Goal: Find specific fact

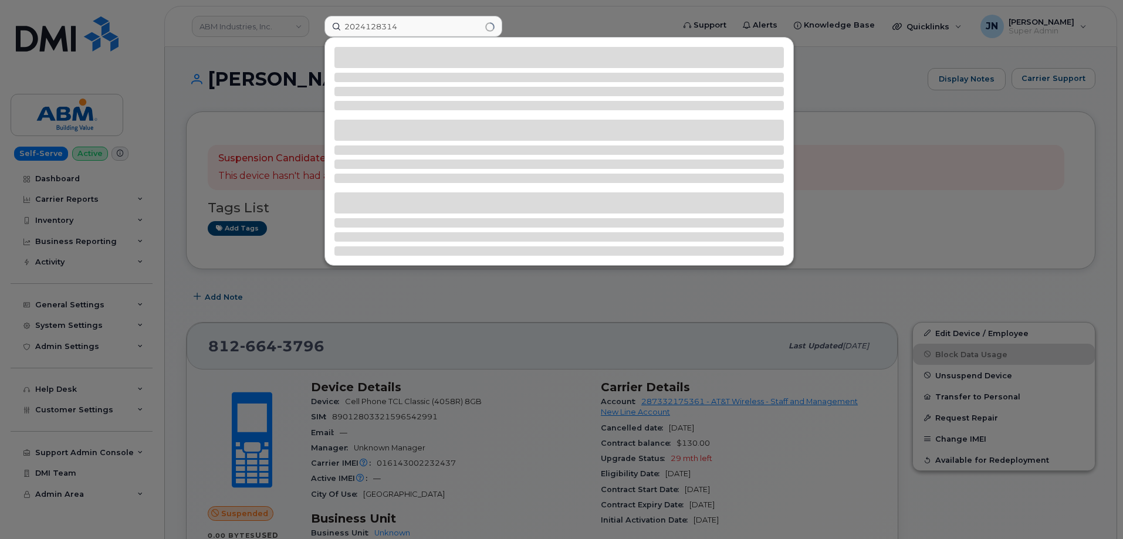
type input "2024128314"
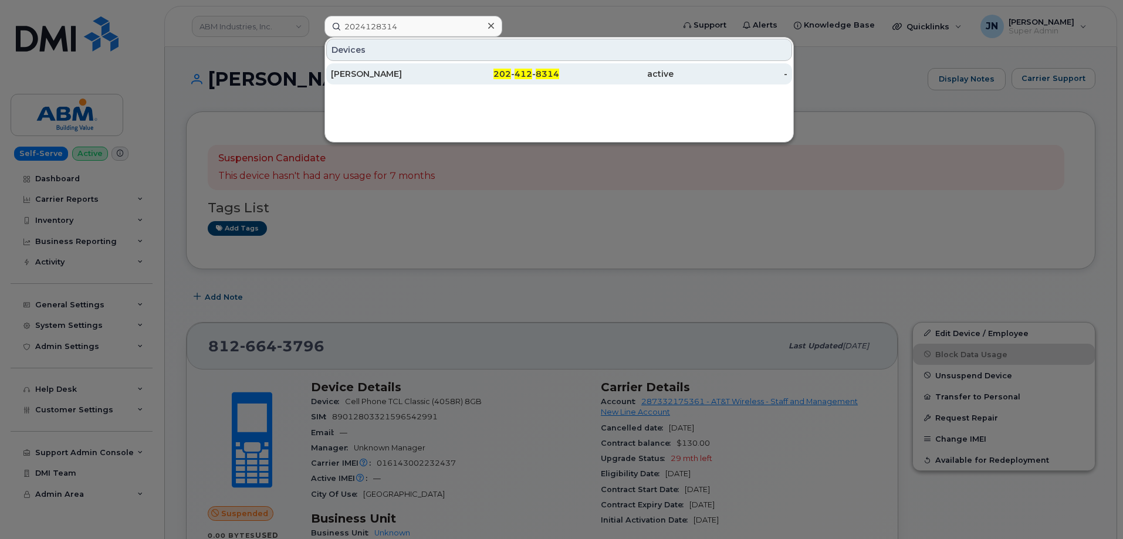
click at [537, 79] on div "202 - 412 - 8314" at bounding box center [502, 74] width 114 height 12
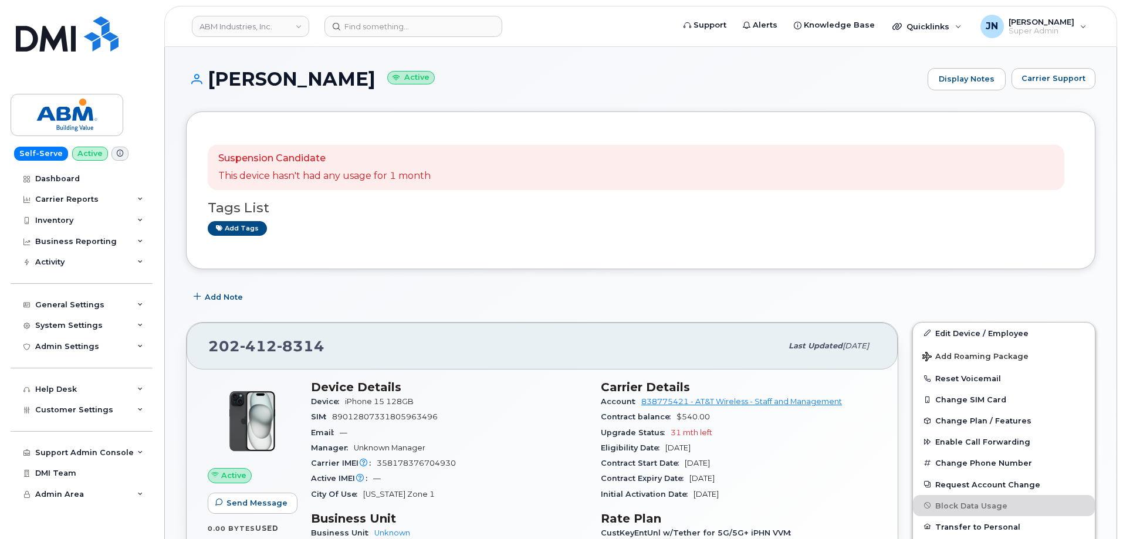
click at [283, 334] on div "202 412 8314" at bounding box center [494, 346] width 573 height 25
click at [277, 340] on span "8314" at bounding box center [301, 346] width 48 height 18
copy span "202 412 8314"
